Goal: Task Accomplishment & Management: Manage account settings

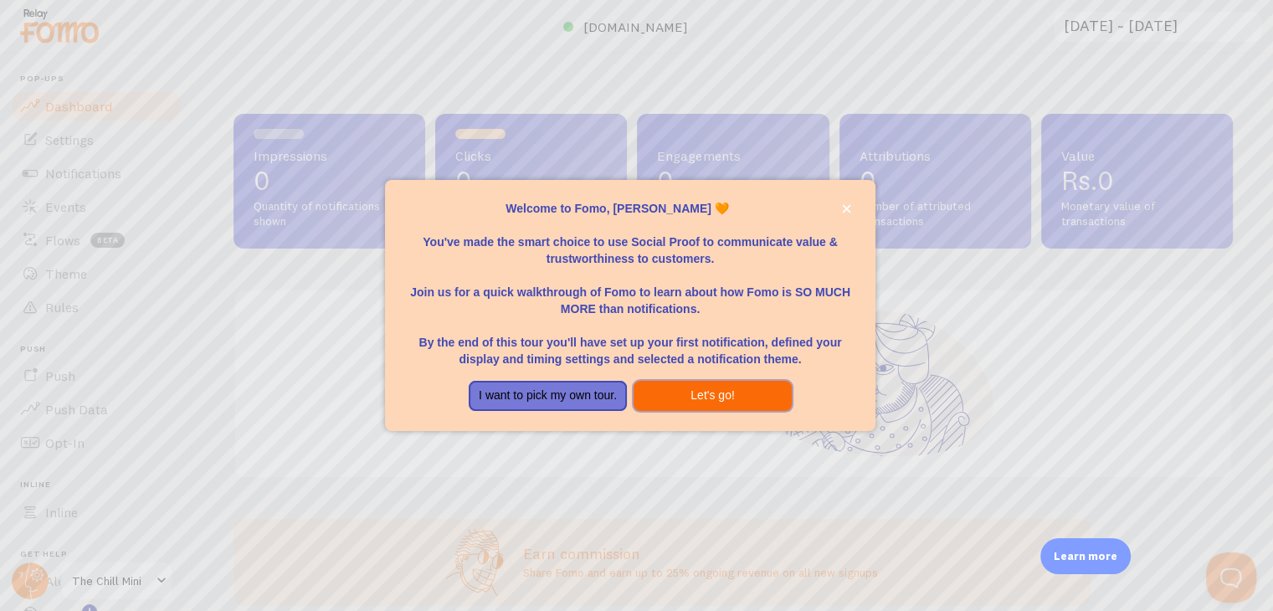
click at [735, 389] on button "Let's go!" at bounding box center [712, 396] width 158 height 30
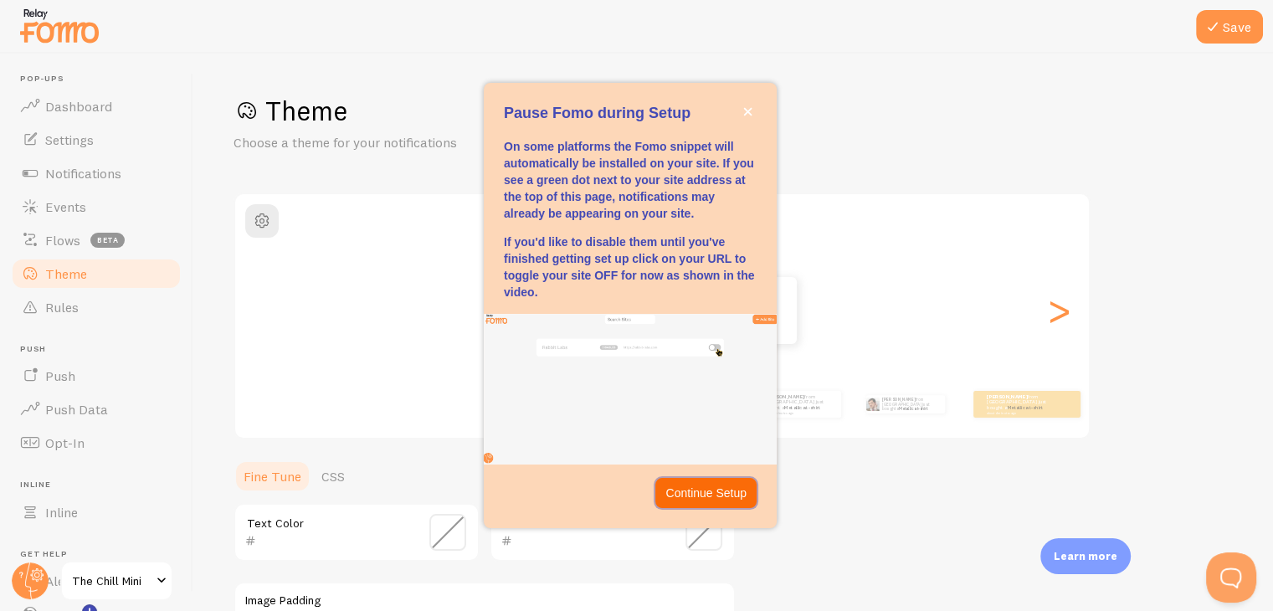
click at [718, 478] on button "Continue Setup" at bounding box center [705, 493] width 101 height 30
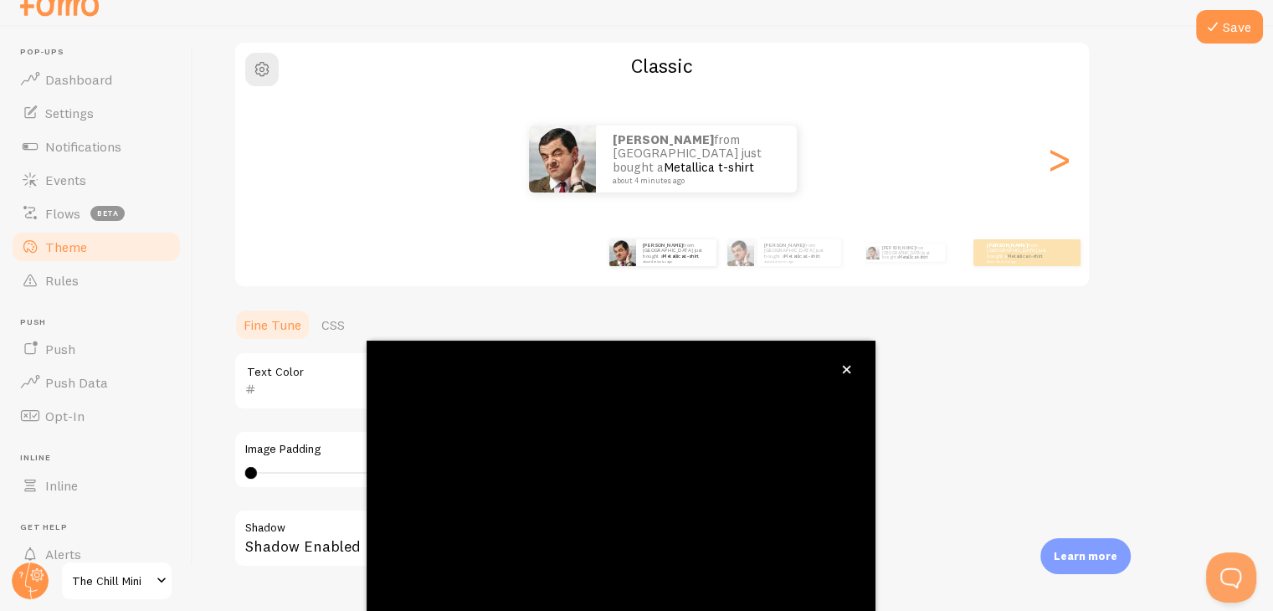
scroll to position [143, 0]
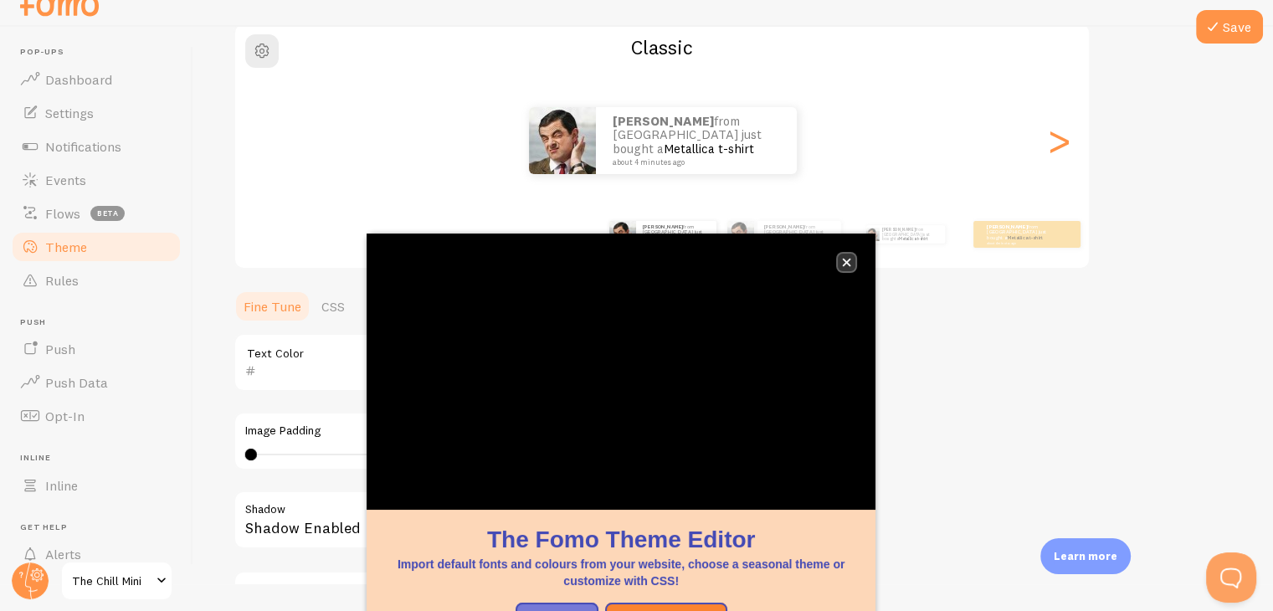
click at [846, 259] on icon "close," at bounding box center [846, 262] width 9 height 9
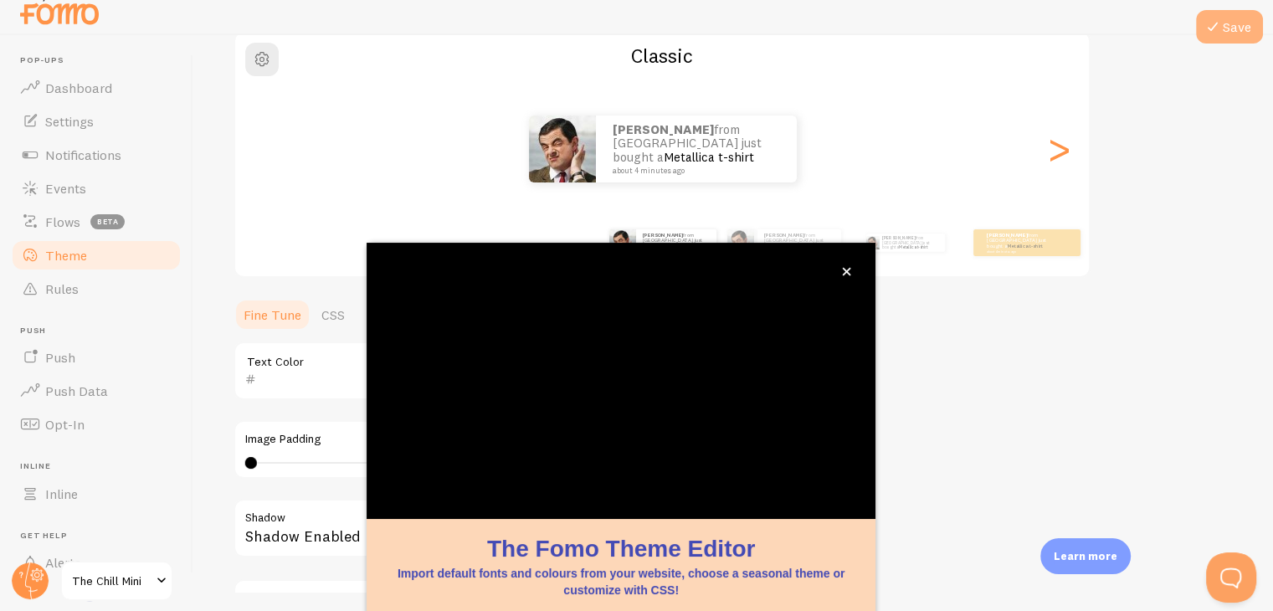
click at [1254, 37] on button "Save" at bounding box center [1229, 26] width 67 height 33
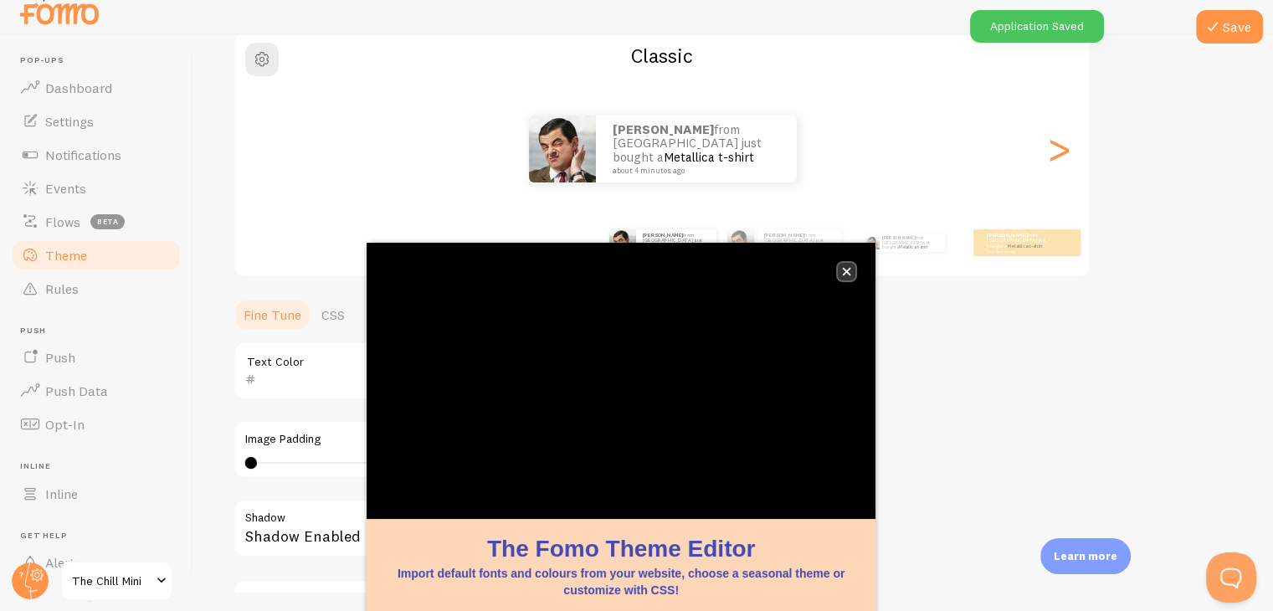
click at [848, 267] on icon "close," at bounding box center [846, 271] width 9 height 9
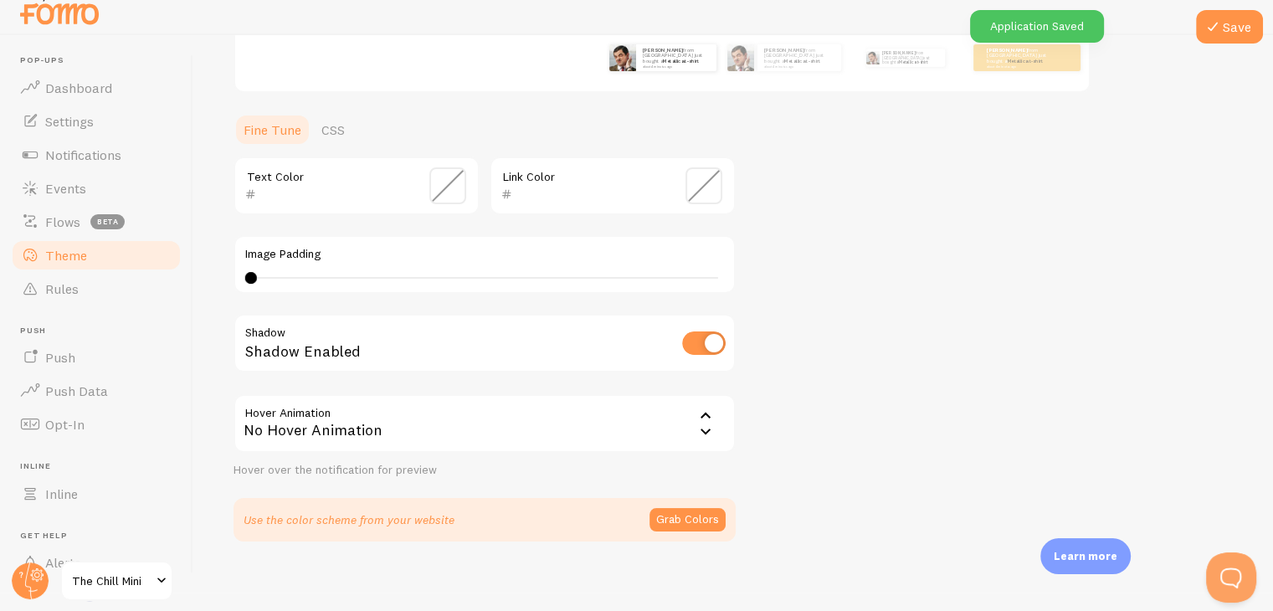
scroll to position [356, 0]
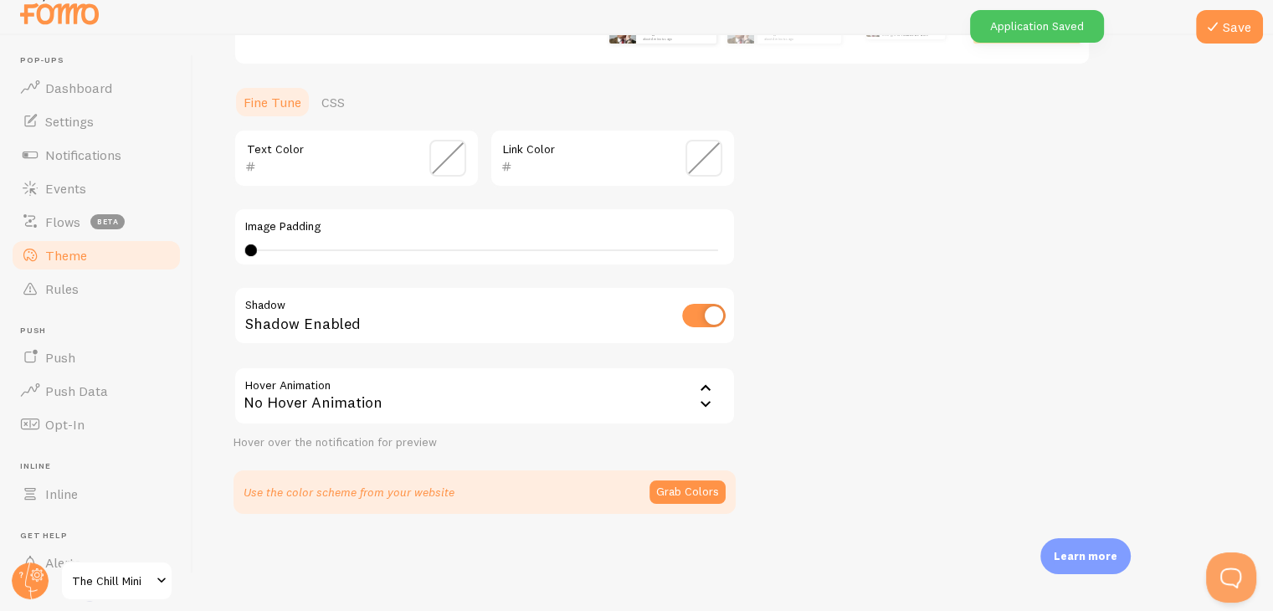
click at [389, 389] on div "No Hover Animation" at bounding box center [484, 395] width 502 height 59
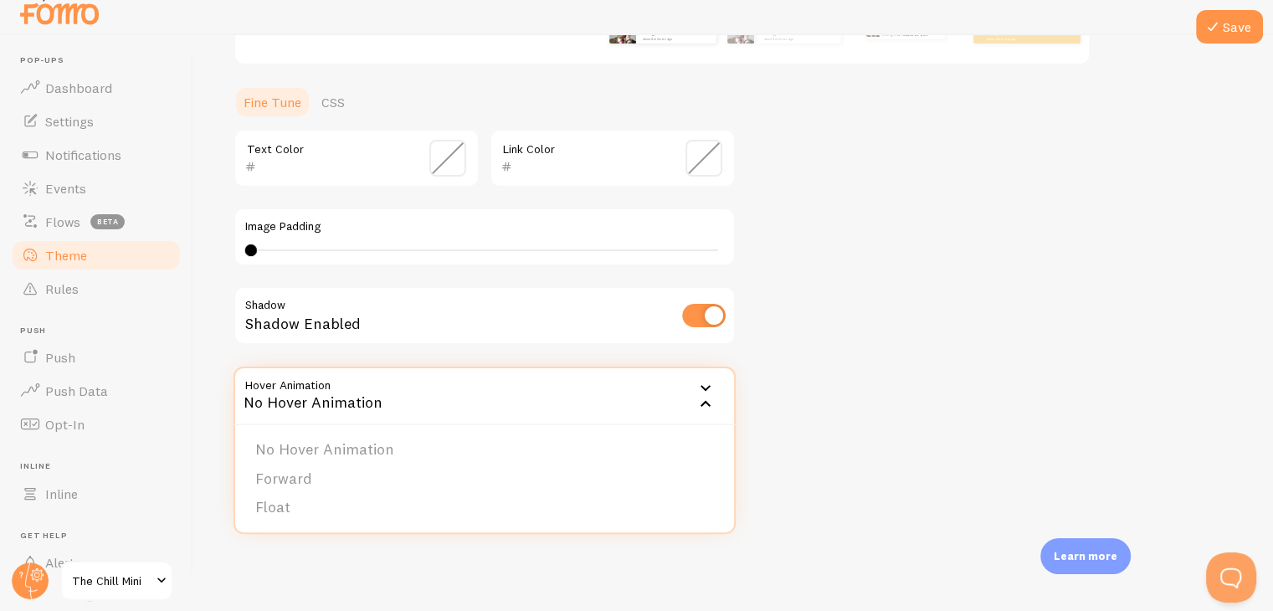
click at [357, 496] on li "Float" at bounding box center [484, 507] width 499 height 29
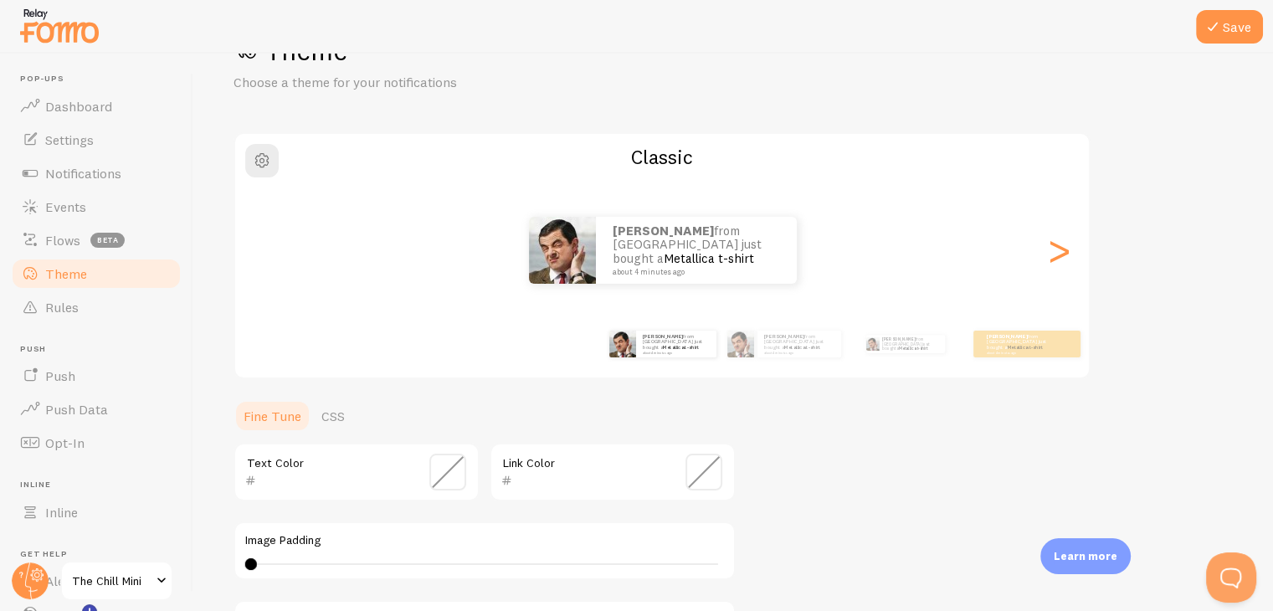
scroll to position [21, 0]
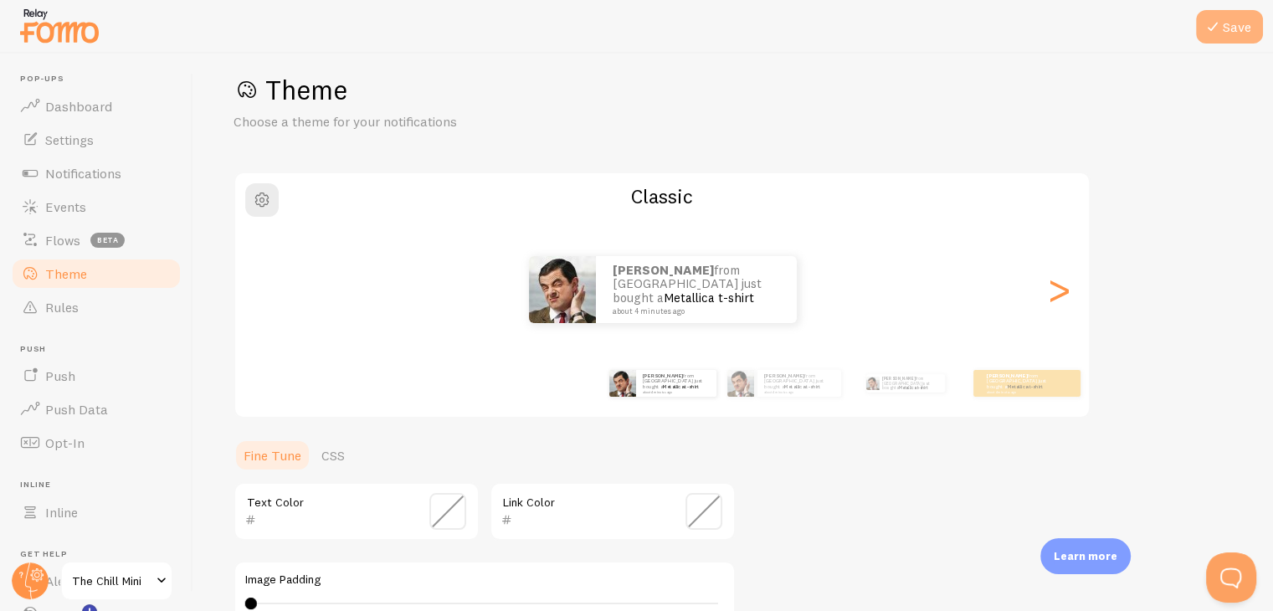
click at [1235, 31] on button "Save" at bounding box center [1229, 26] width 67 height 33
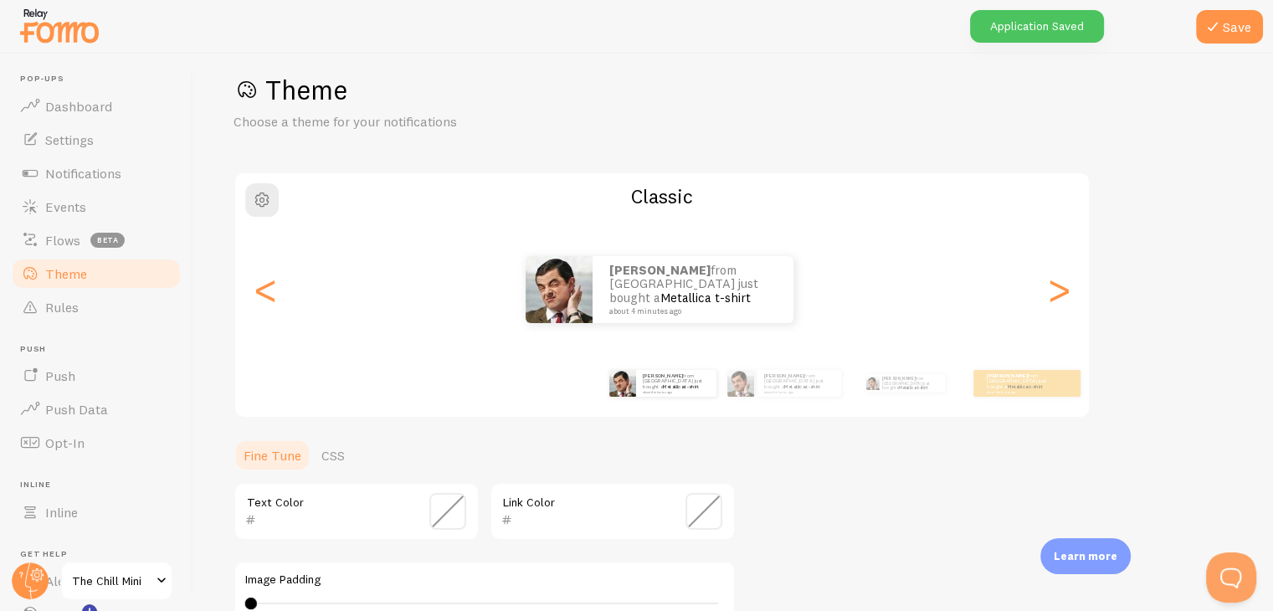
click at [1074, 274] on div "[PERSON_NAME] from [GEOGRAPHIC_DATA] just bought a Metallica t-shirt about 4 mi…" at bounding box center [659, 289] width 854 height 67
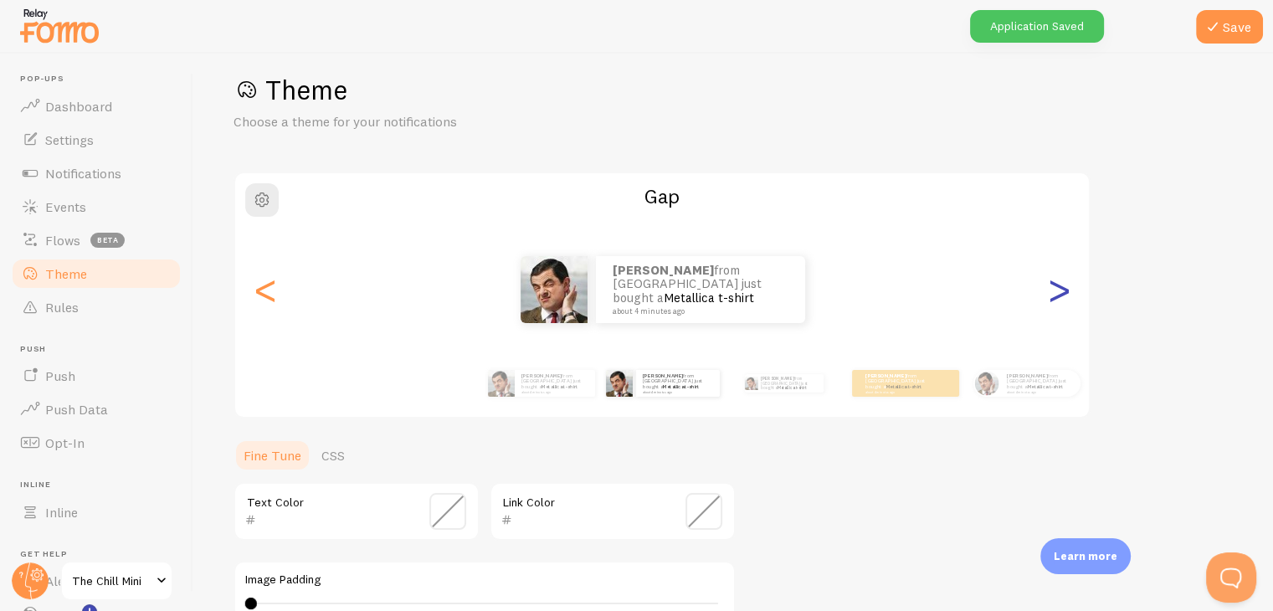
click at [1065, 284] on div ">" at bounding box center [1058, 289] width 20 height 120
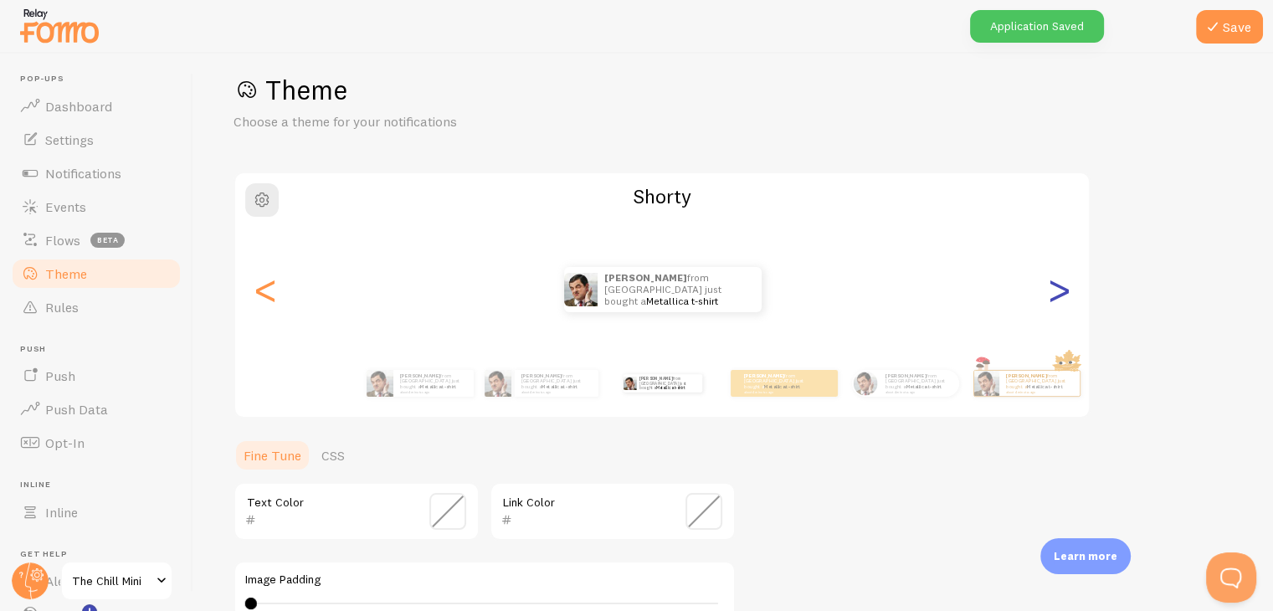
click at [1065, 284] on div ">" at bounding box center [1058, 289] width 20 height 120
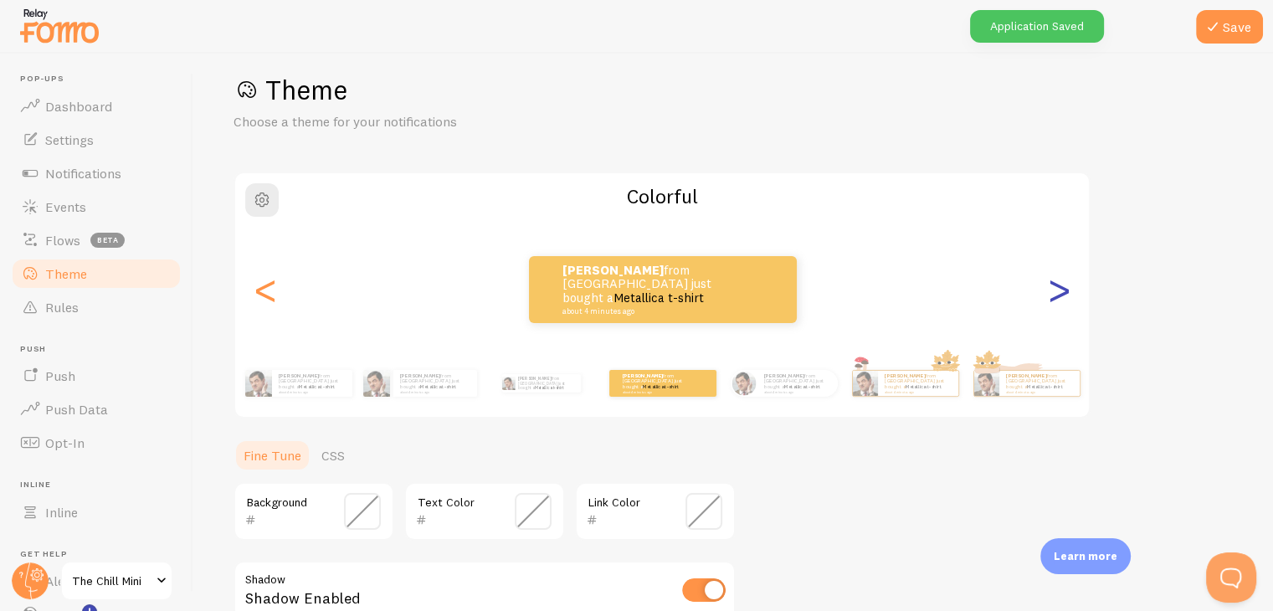
click at [1066, 305] on div ">" at bounding box center [1058, 289] width 20 height 120
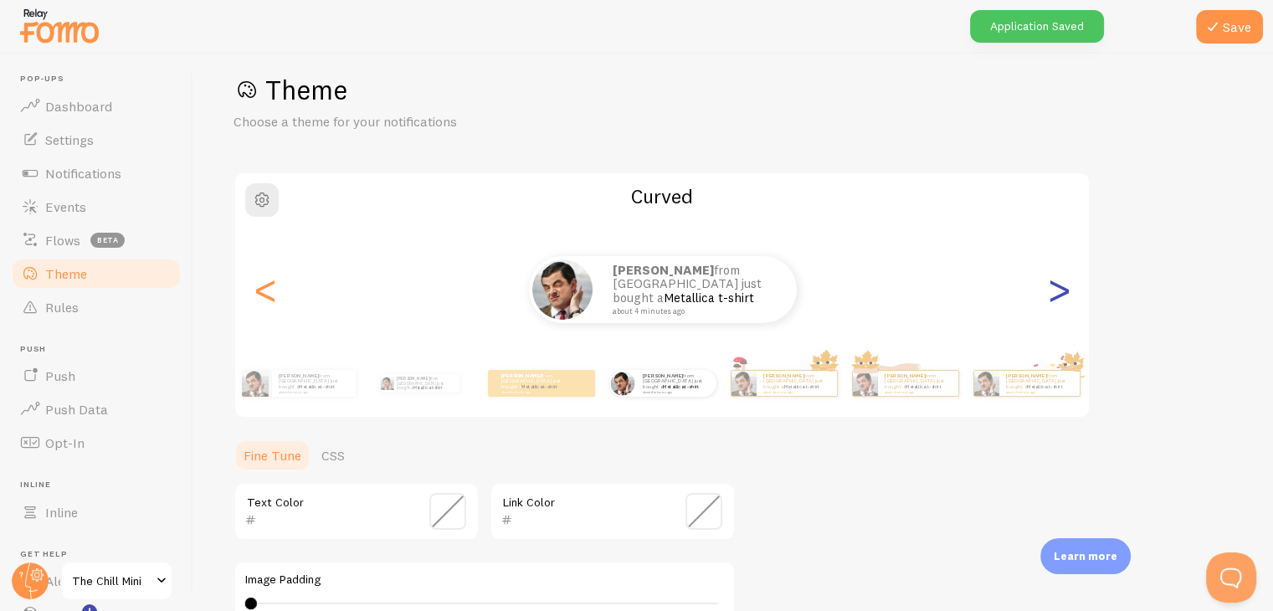
click at [1067, 315] on div ">" at bounding box center [1058, 289] width 20 height 120
type input "0"
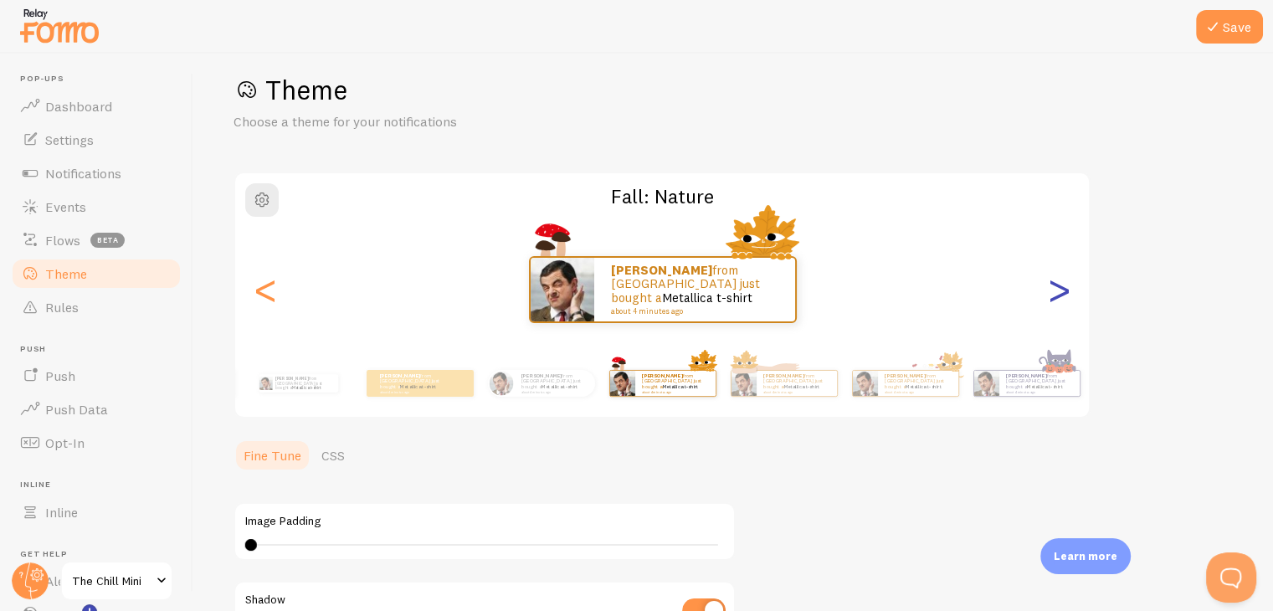
click at [1068, 315] on div ">" at bounding box center [1058, 289] width 20 height 120
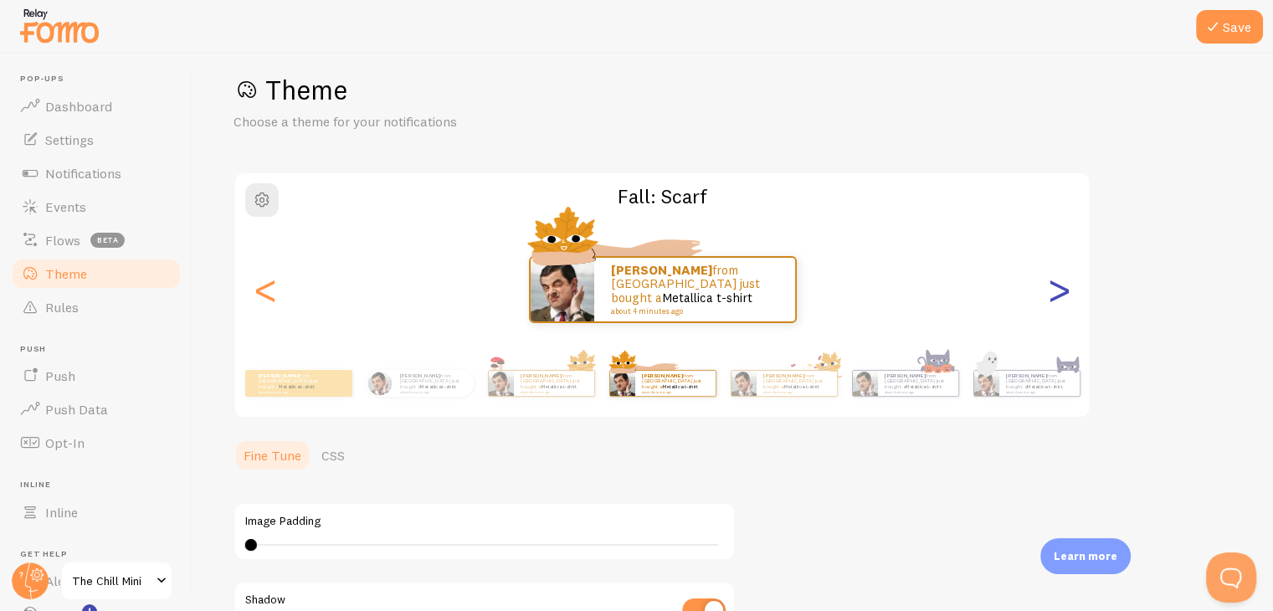
click at [1068, 311] on div ">" at bounding box center [1058, 289] width 20 height 120
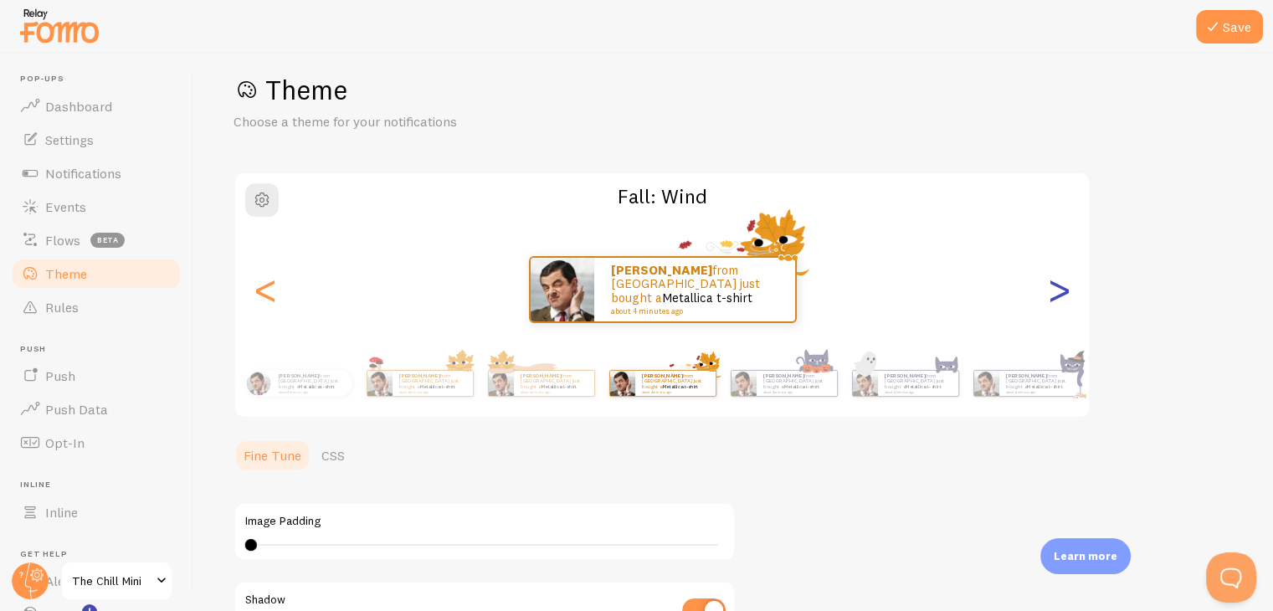
click at [1068, 311] on div ">" at bounding box center [1058, 289] width 20 height 120
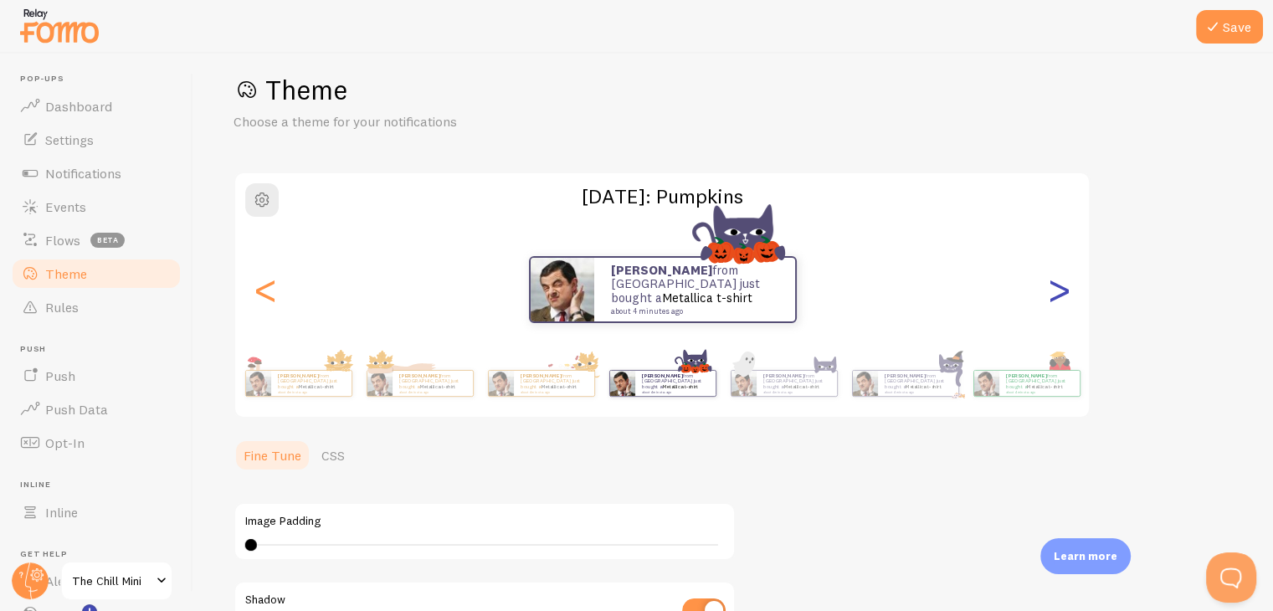
click at [1068, 311] on div ">" at bounding box center [1058, 289] width 20 height 120
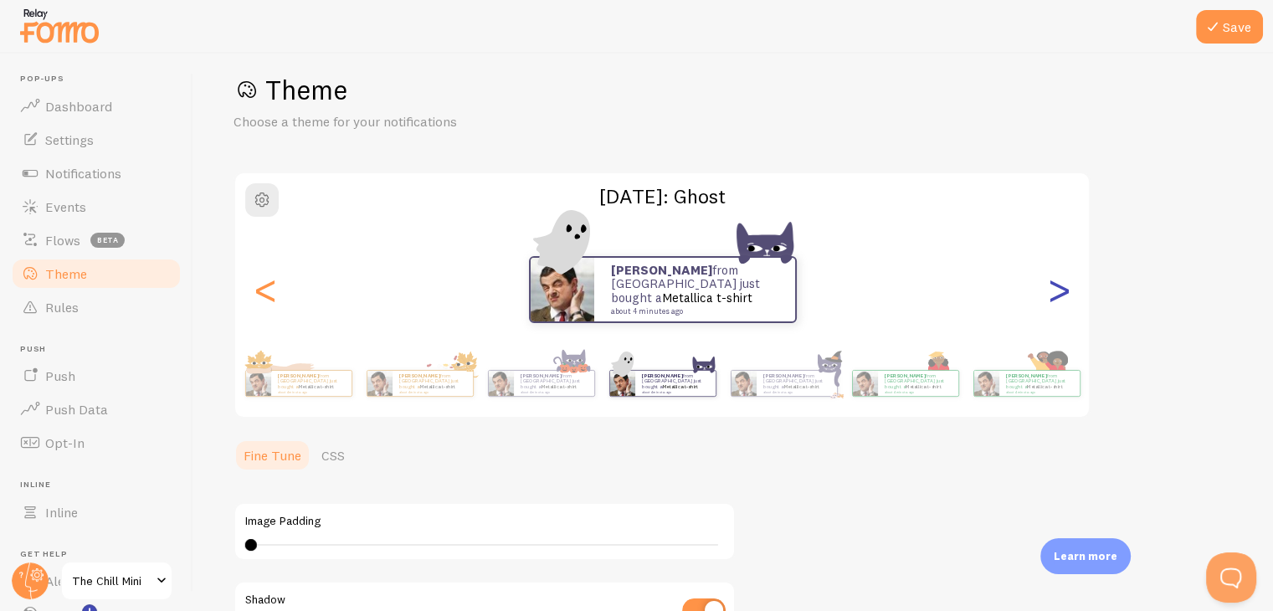
click at [1068, 311] on div ">" at bounding box center [1058, 289] width 20 height 120
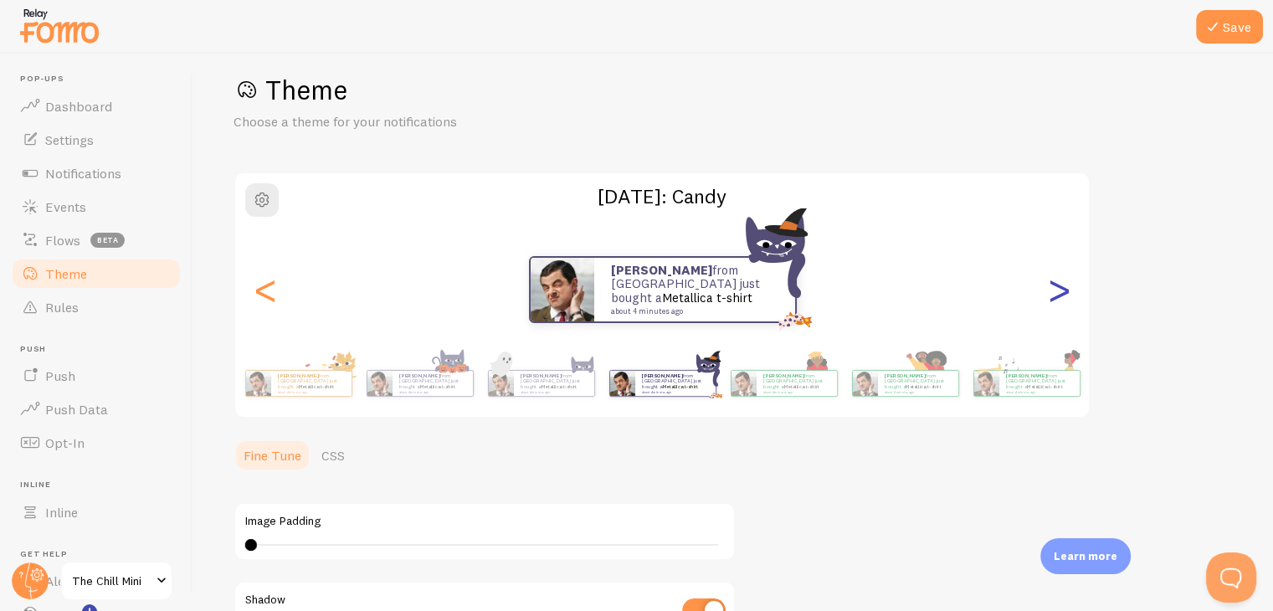
click at [1068, 311] on div ">" at bounding box center [1058, 289] width 20 height 120
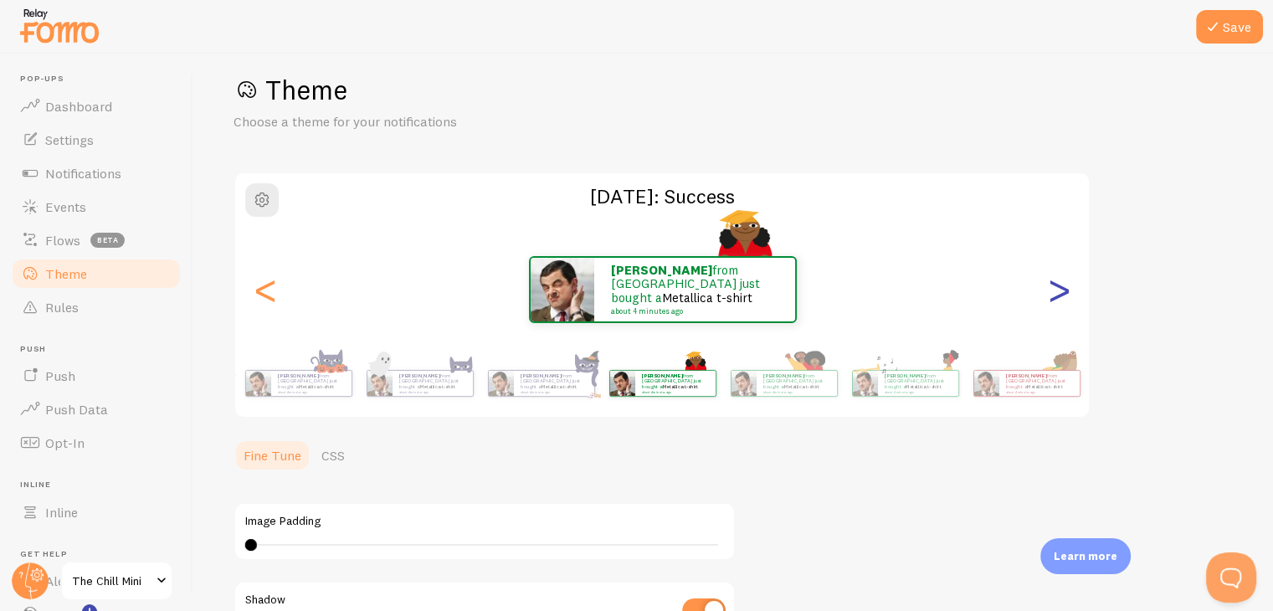
click at [1068, 311] on div ">" at bounding box center [1058, 289] width 20 height 120
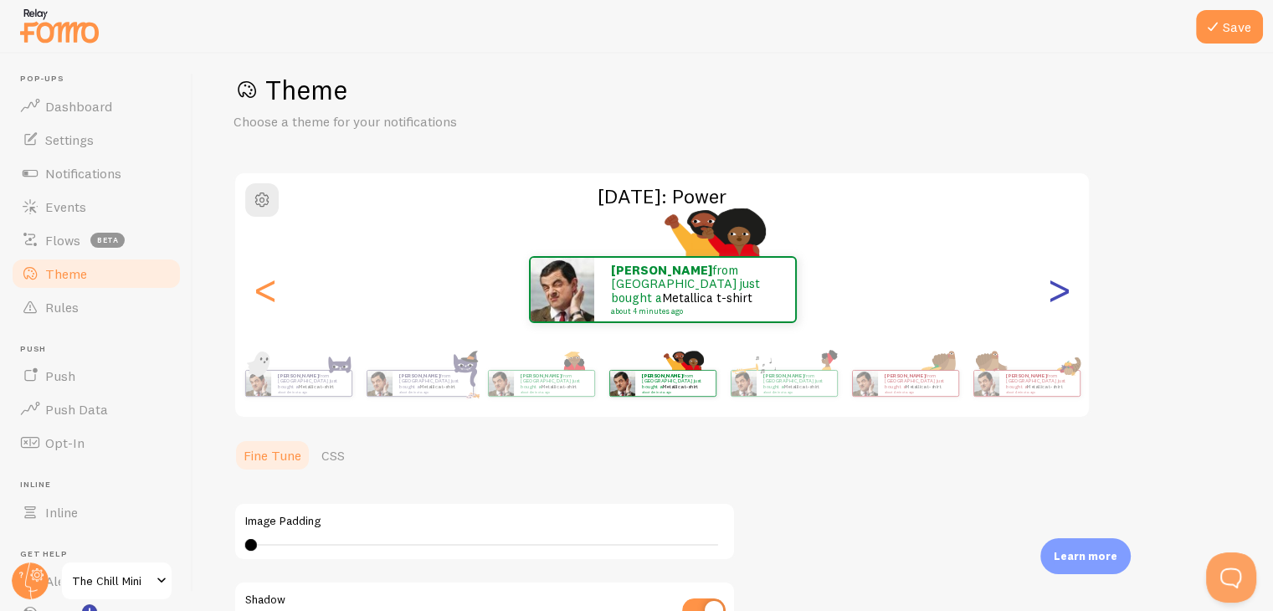
click at [1061, 286] on div ">" at bounding box center [1058, 289] width 20 height 120
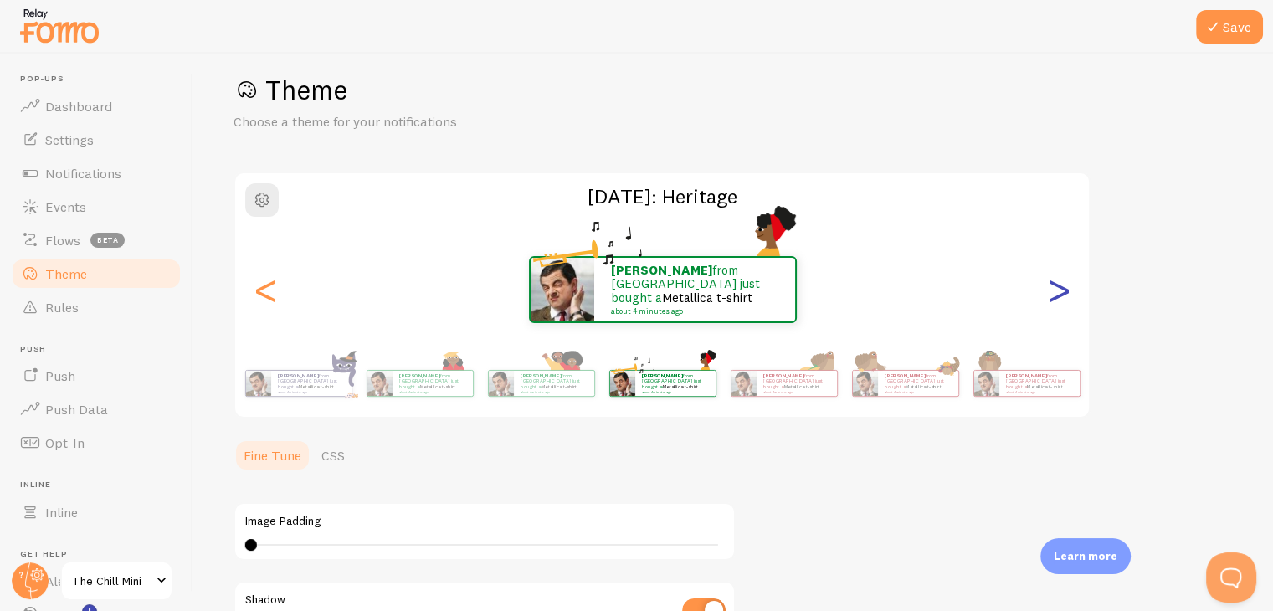
click at [1056, 286] on div ">" at bounding box center [1058, 289] width 20 height 120
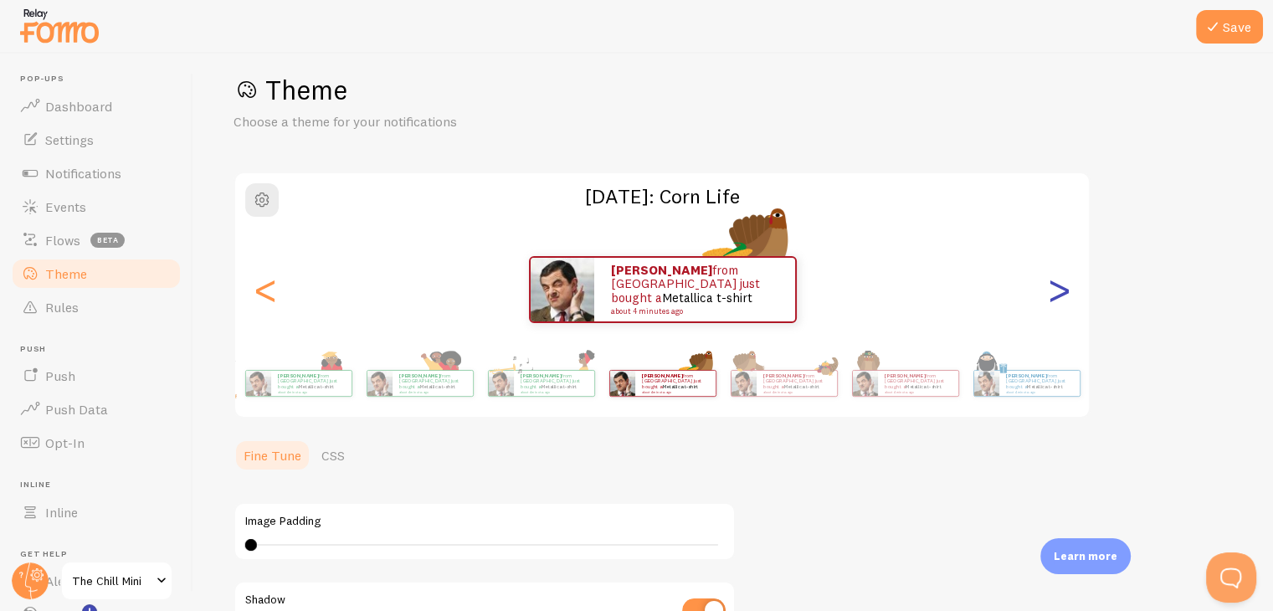
click at [1053, 288] on div ">" at bounding box center [1058, 289] width 20 height 120
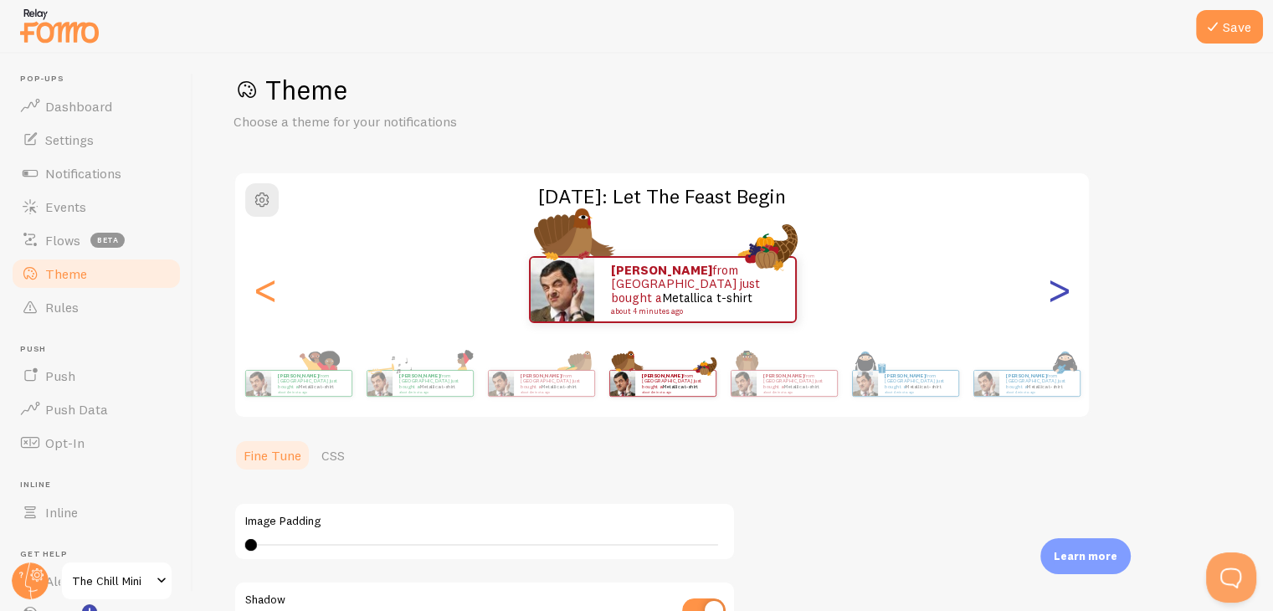
click at [1054, 302] on div ">" at bounding box center [1058, 289] width 20 height 120
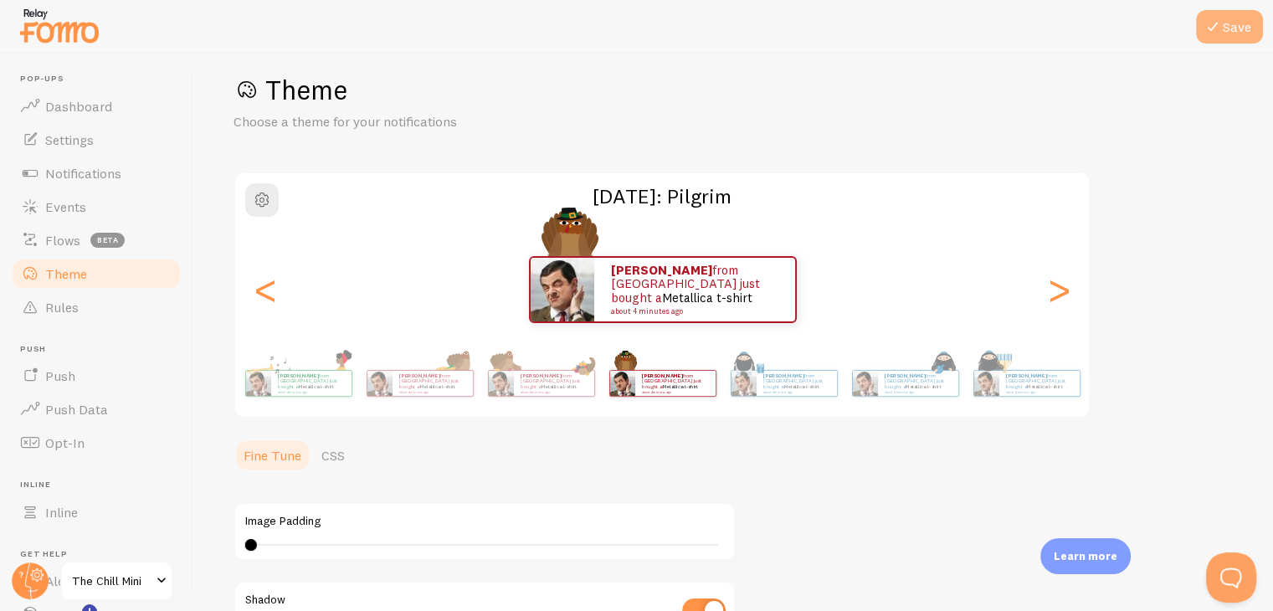
click at [1231, 29] on button "Save" at bounding box center [1229, 26] width 67 height 33
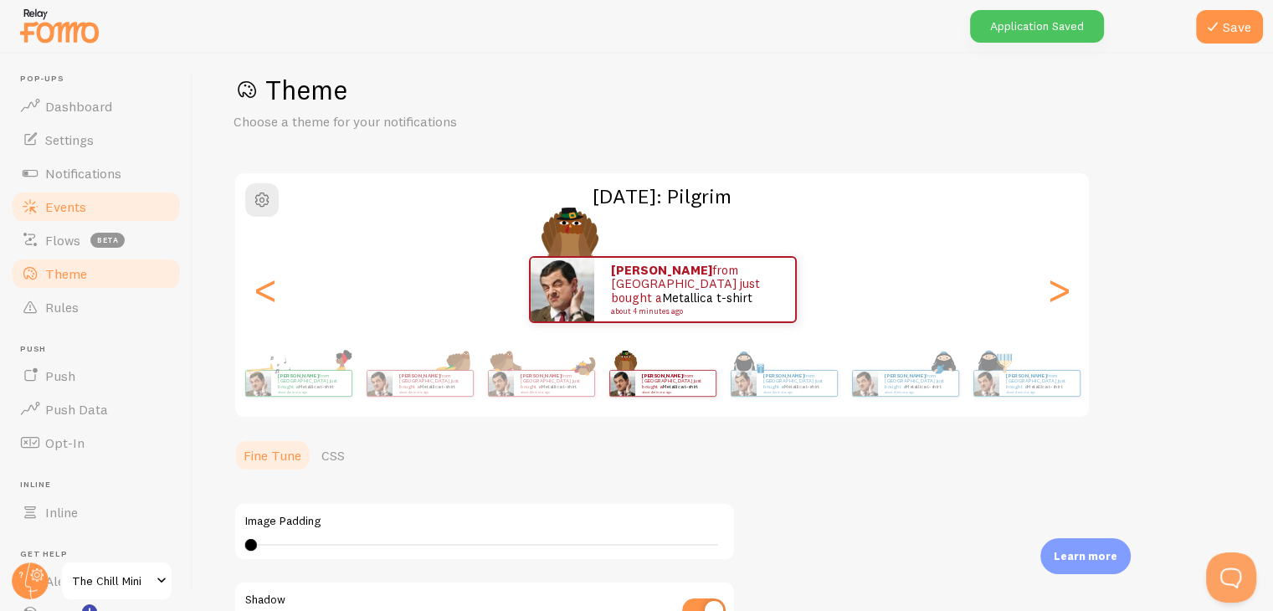
click at [76, 207] on span "Events" at bounding box center [65, 206] width 41 height 17
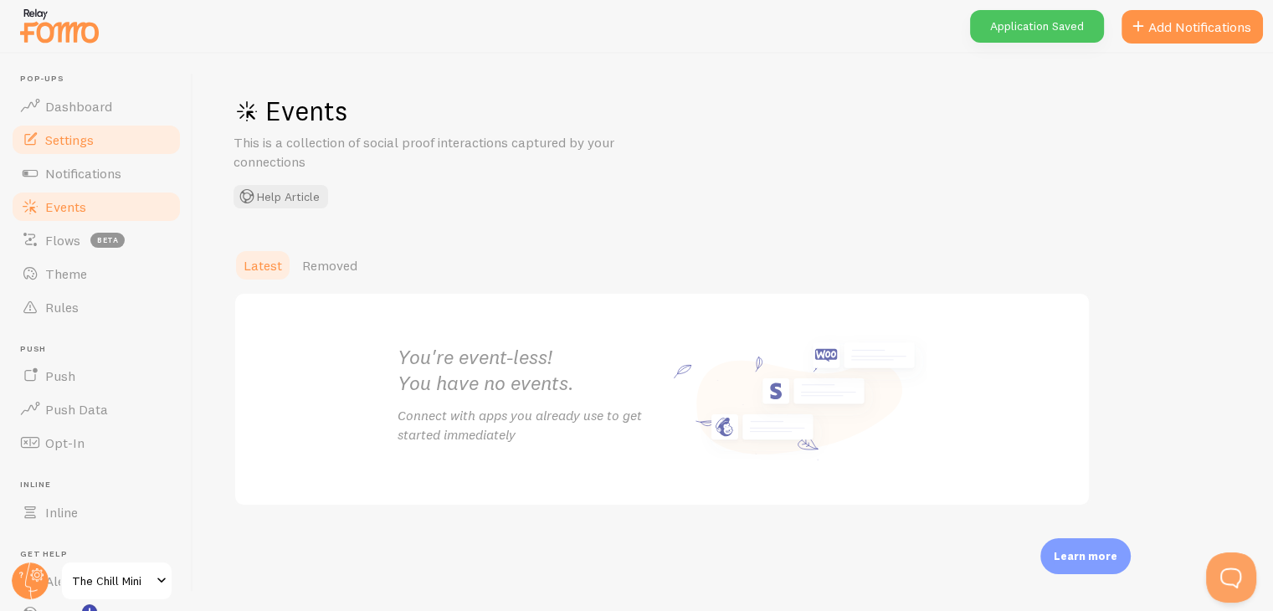
click at [72, 131] on span "Settings" at bounding box center [69, 139] width 49 height 17
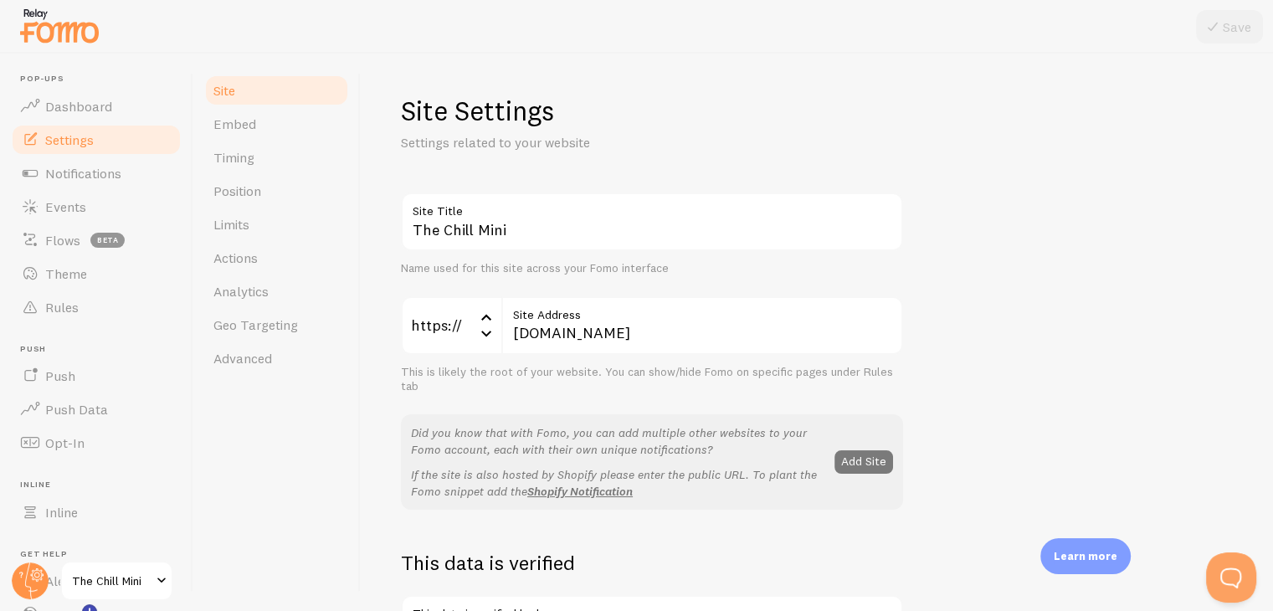
click at [838, 453] on button "Add Site" at bounding box center [863, 461] width 59 height 23
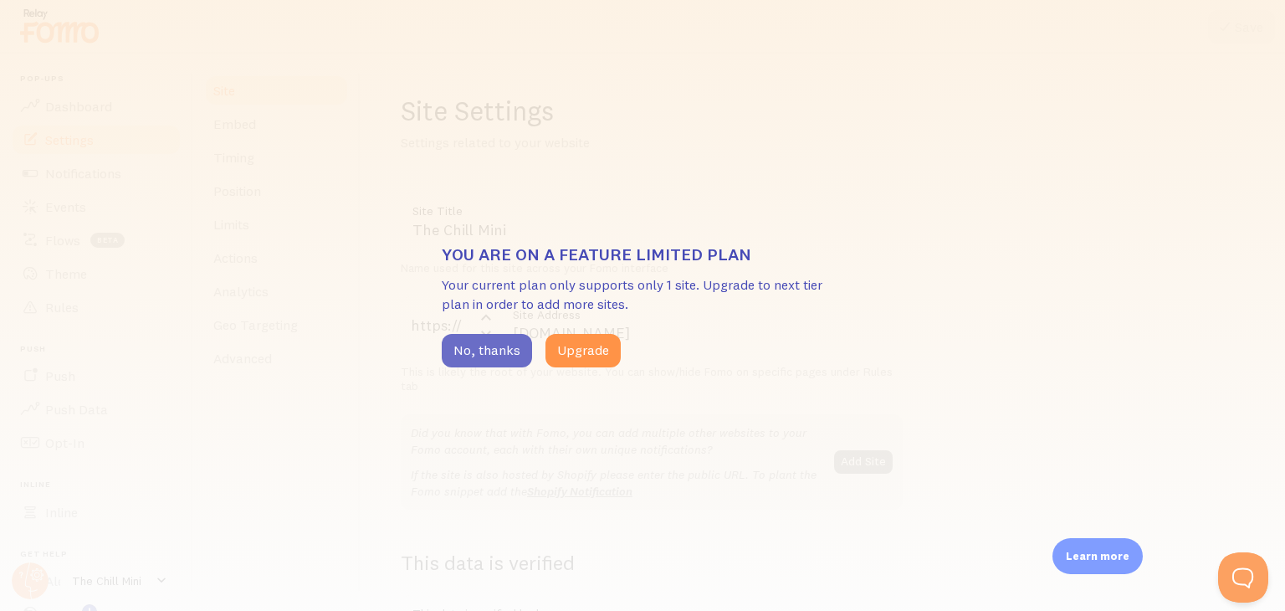
click at [458, 345] on button "No, thanks" at bounding box center [487, 350] width 90 height 33
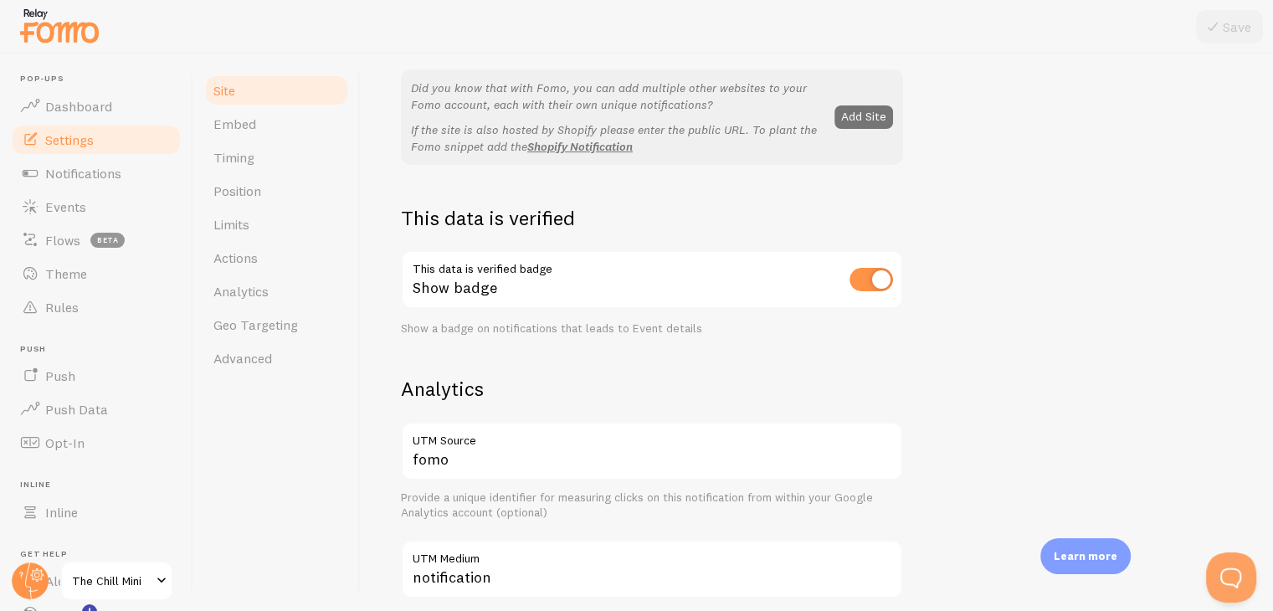
scroll to position [446, 0]
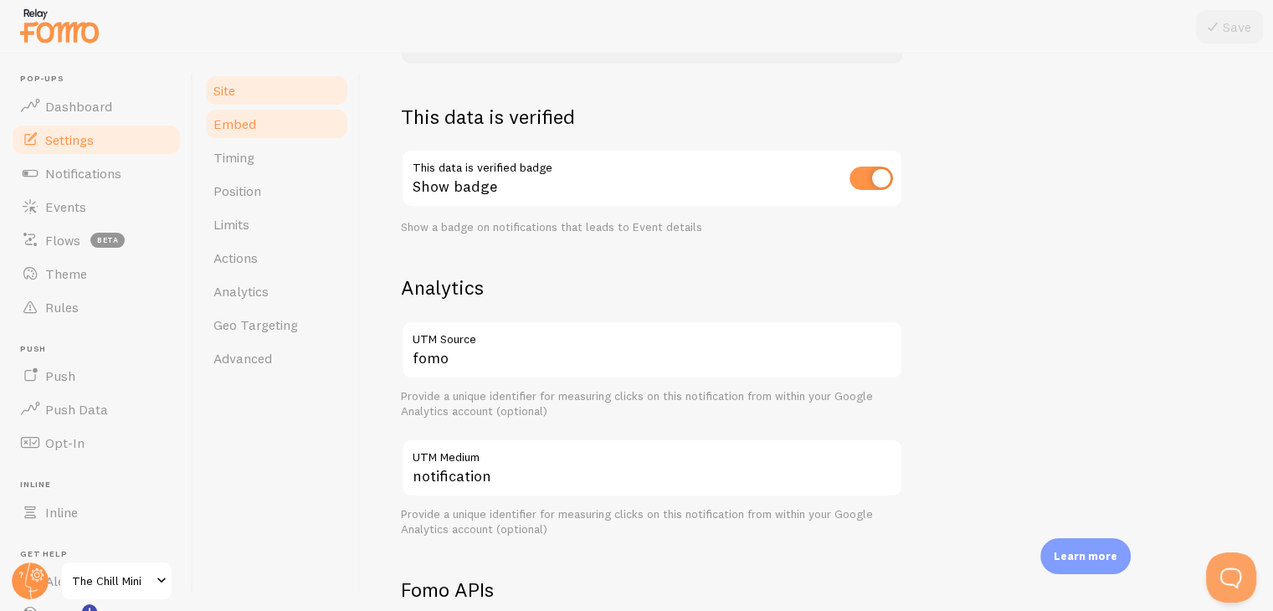
click at [243, 134] on link "Embed" at bounding box center [276, 123] width 146 height 33
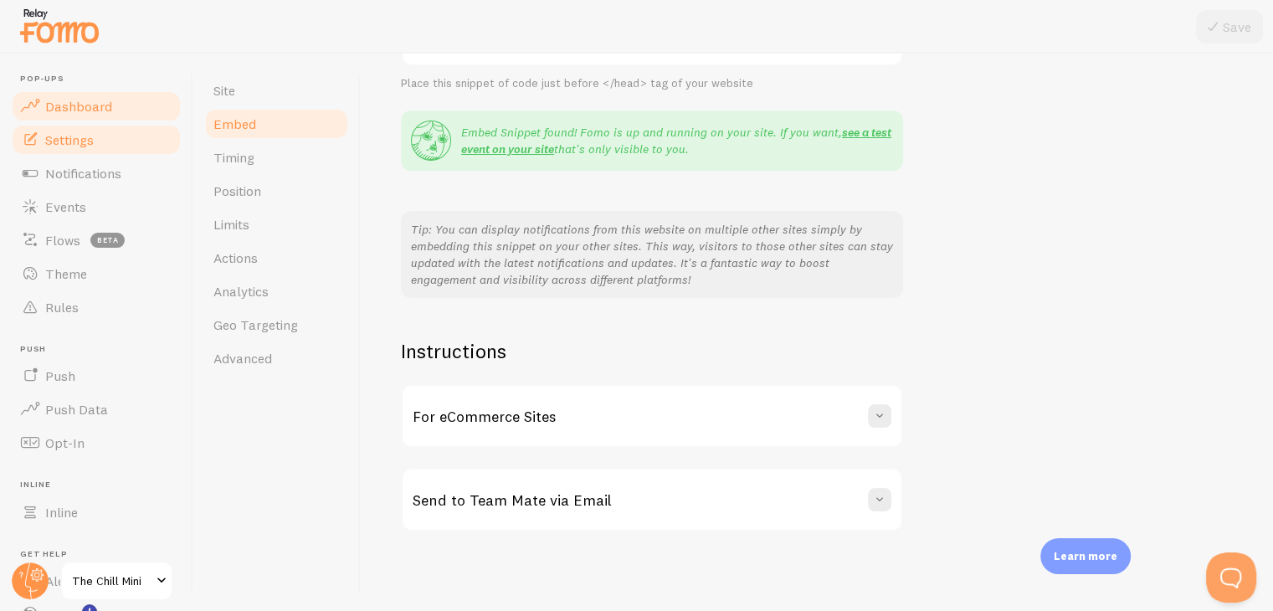
click at [81, 114] on span "Dashboard" at bounding box center [78, 106] width 67 height 17
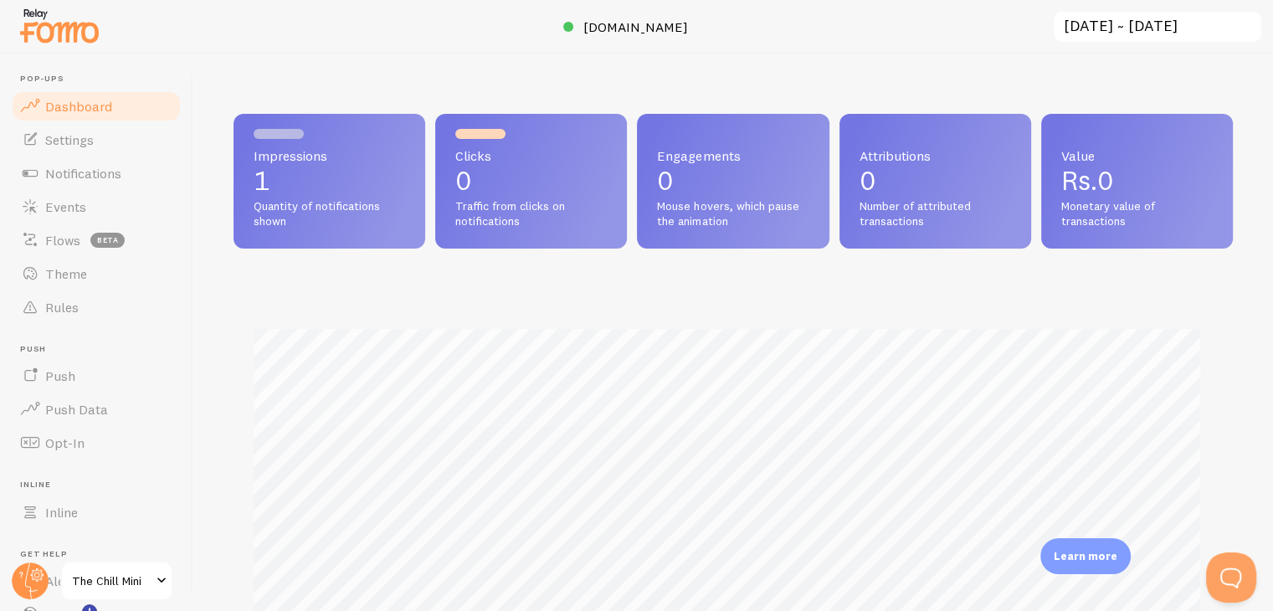
scroll to position [439, 986]
